Goal: Transaction & Acquisition: Purchase product/service

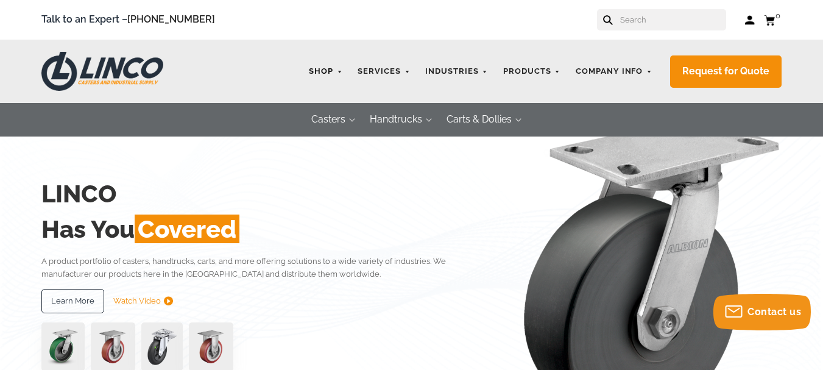
click at [333, 66] on link "Shop" at bounding box center [326, 72] width 46 height 24
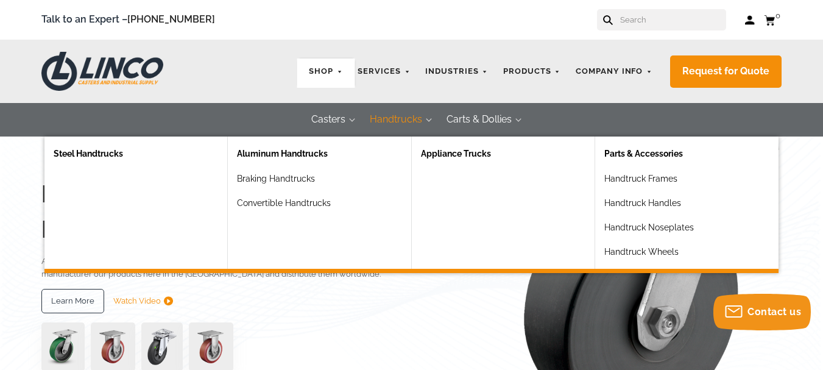
click at [377, 124] on button "Handtrucks" at bounding box center [396, 120] width 77 height 34
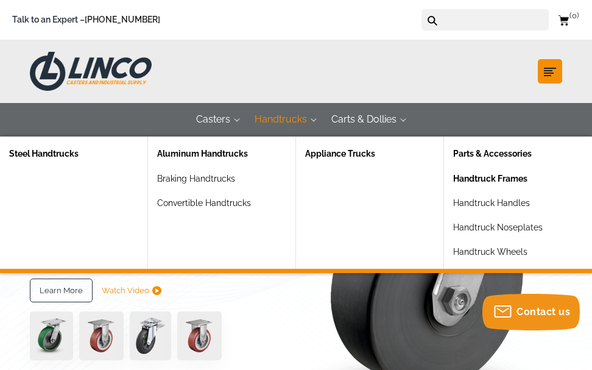
click at [493, 191] on link "Handtruck Frames" at bounding box center [513, 183] width 121 height 24
click at [496, 203] on link "Handtruck Handles" at bounding box center [513, 208] width 121 height 24
click at [528, 252] on link "Handtruck Wheels" at bounding box center [513, 256] width 121 height 24
click at [492, 179] on link "Handtruck Frames" at bounding box center [513, 183] width 121 height 24
